Goal: Transaction & Acquisition: Download file/media

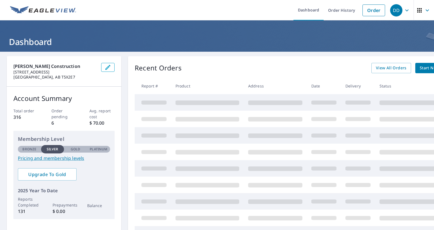
click at [419, 66] on span "Start New Order" at bounding box center [435, 68] width 32 height 7
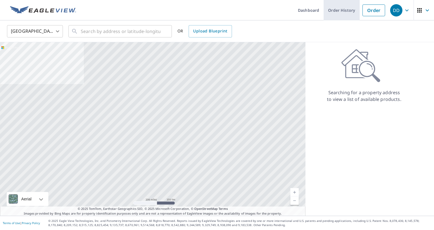
click at [343, 13] on link "Order History" at bounding box center [341, 10] width 36 height 20
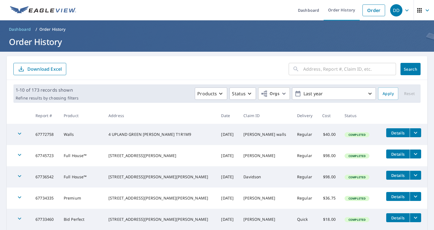
click at [340, 65] on input "text" at bounding box center [349, 69] width 93 height 16
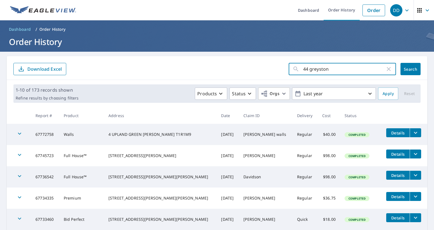
type input "44 greystone"
click at [410, 69] on button "Search" at bounding box center [410, 69] width 20 height 12
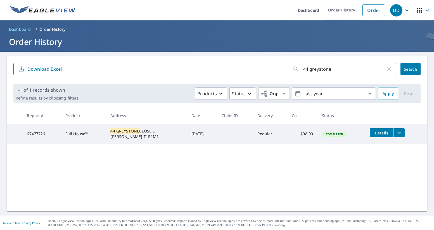
click at [400, 132] on icon "filesDropdownBtn-67477726" at bounding box center [398, 132] width 7 height 7
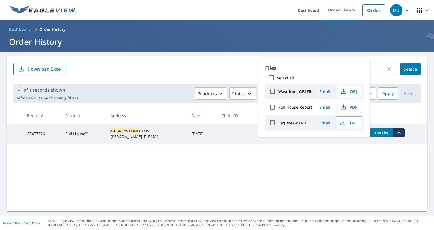
click at [347, 106] on span "PDF" at bounding box center [348, 107] width 18 height 7
click at [392, 70] on icon "button" at bounding box center [388, 69] width 7 height 7
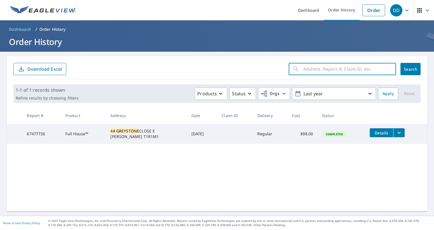
click at [321, 68] on input "text" at bounding box center [349, 69] width 93 height 16
type input "55 chinook"
click at [410, 69] on button "Search" at bounding box center [410, 69] width 20 height 12
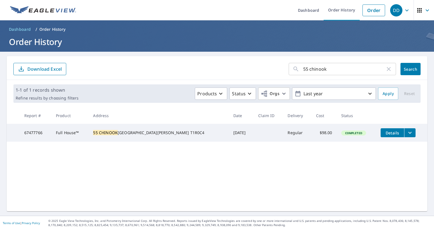
click at [406, 132] on icon "filesDropdownBtn-67477766" at bounding box center [409, 132] width 7 height 7
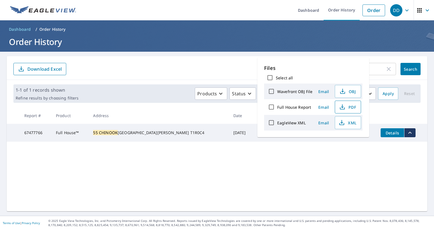
click at [354, 107] on span "PDF" at bounding box center [347, 107] width 18 height 7
